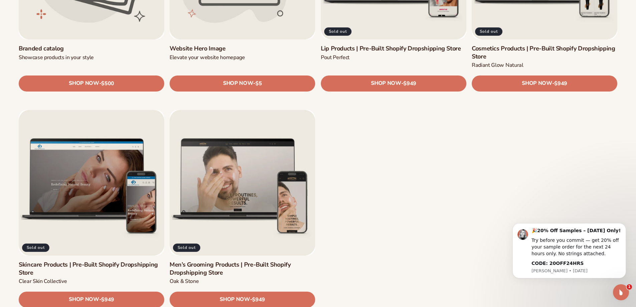
scroll to position [1001, 0]
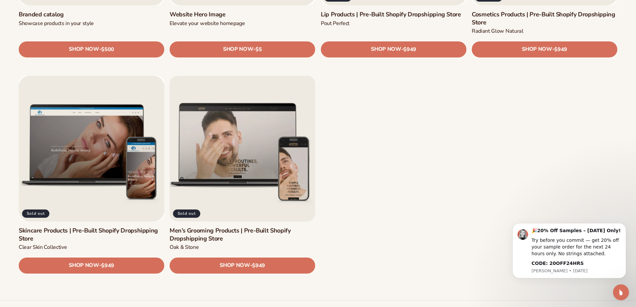
click at [231, 227] on link "Men’s Grooming Products | Pre-Built Shopify Dropshipping Store" at bounding box center [241, 235] width 145 height 16
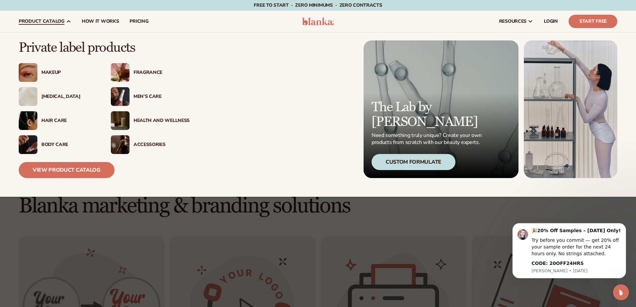
click at [146, 96] on div "Men’s Care" at bounding box center [161, 97] width 56 height 6
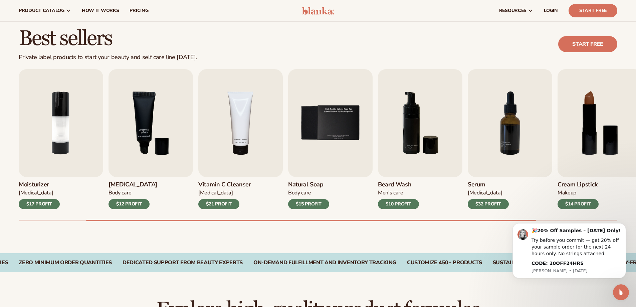
scroll to position [133, 0]
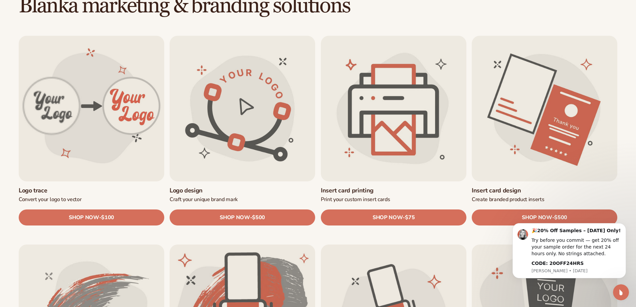
scroll to position [200, 0]
click at [568, 264] on b "CODE: 20OFF24HRS" at bounding box center [557, 262] width 52 height 5
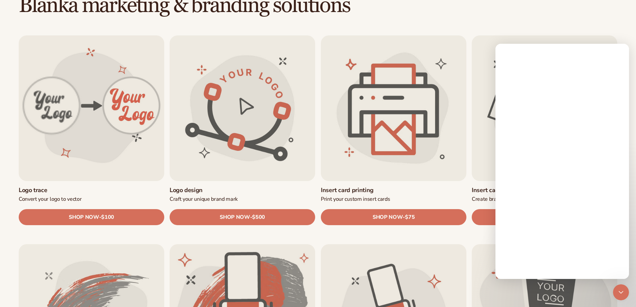
scroll to position [0, 0]
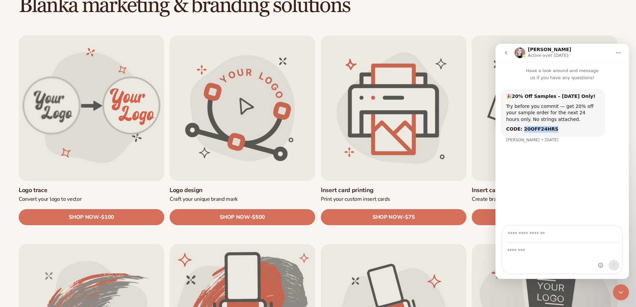
drag, startPoint x: 548, startPoint y: 131, endPoint x: 521, endPoint y: 128, distance: 27.2
click at [521, 128] on div "CODE: 20OFF24HRS" at bounding box center [552, 129] width 93 height 7
copy b "20OFF24HRS"
click at [526, 249] on textarea "Message…" at bounding box center [561, 248] width 119 height 11
type textarea "*"
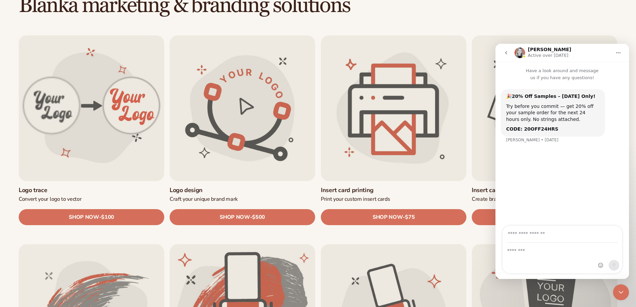
click at [618, 291] on icon "Close Intercom Messenger" at bounding box center [621, 292] width 8 height 8
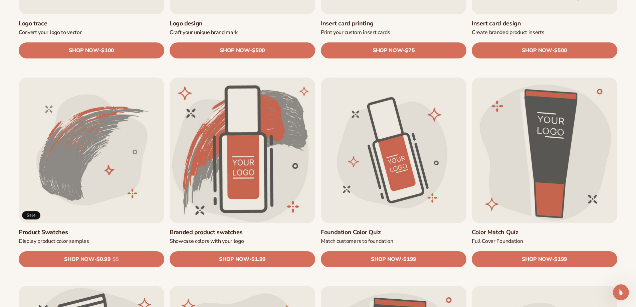
scroll to position [367, 0]
click at [506, 228] on link "Color Match Quiz" at bounding box center [543, 232] width 145 height 8
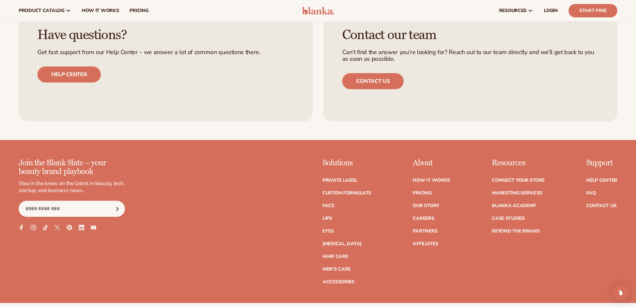
scroll to position [634, 0]
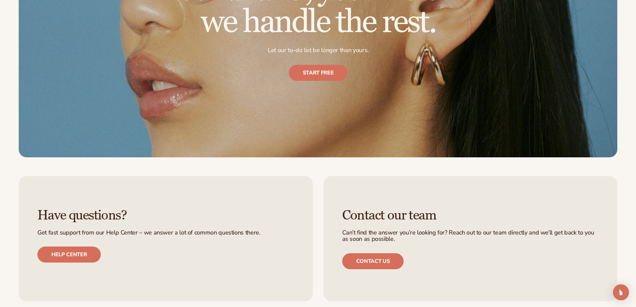
scroll to position [1700, 0]
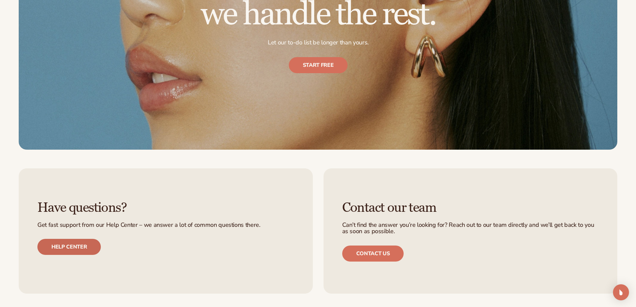
click at [86, 248] on link "Help center" at bounding box center [68, 247] width 63 height 16
